Goal: Navigation & Orientation: Find specific page/section

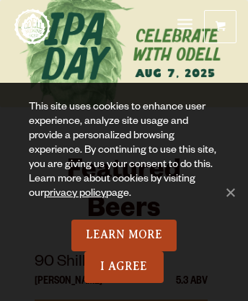
scroll to position [7218, 0]
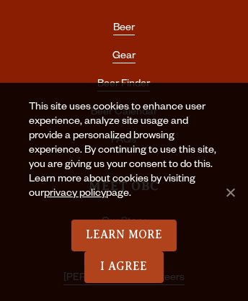
click at [123, 245] on link "Our Impact" at bounding box center [123, 251] width 51 height 13
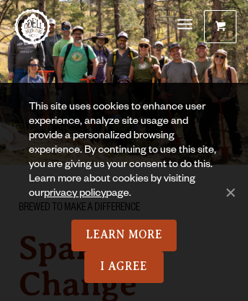
click at [184, 25] on span "Menu" at bounding box center [184, 24] width 15 height 4
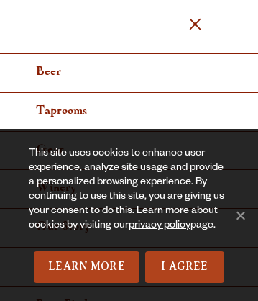
click at [195, 25] on span "Menu" at bounding box center [195, 24] width 12 height 12
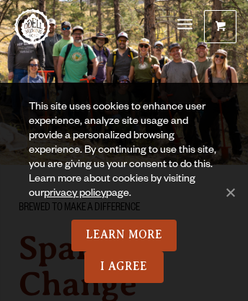
scroll to position [8348, 0]
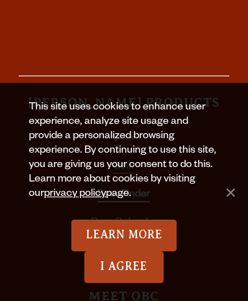
click at [123, 189] on link "Beer Finder" at bounding box center [123, 195] width 53 height 13
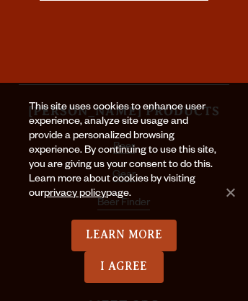
scroll to position [2539, 0]
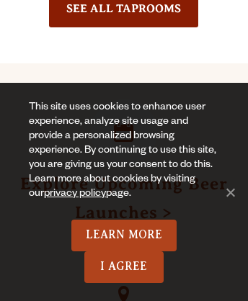
click at [123, 99] on link at bounding box center [124, 132] width 66 height 66
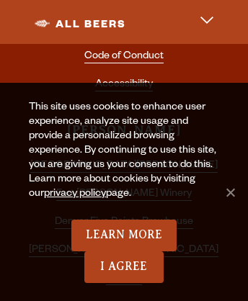
click at [123, 23] on link "Press" at bounding box center [124, 29] width 26 height 13
